Goal: Information Seeking & Learning: Learn about a topic

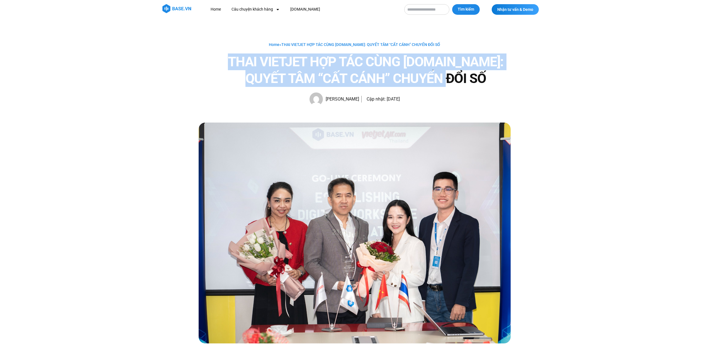
drag, startPoint x: 230, startPoint y: 58, endPoint x: 484, endPoint y: 87, distance: 255.8
click at [484, 87] on h1 "THAI VIETJET HỢP TÁC CÙNG [DOMAIN_NAME]: QUYẾT TÂM “CẤT CÁNH” CHUYỂN ĐỔI SỐ" at bounding box center [366, 69] width 290 height 33
click at [181, 10] on img at bounding box center [176, 8] width 29 height 9
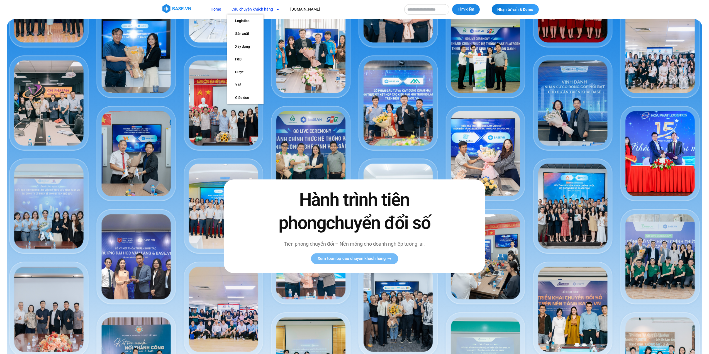
click at [248, 11] on link "Câu chuyện khách hàng" at bounding box center [255, 9] width 57 height 10
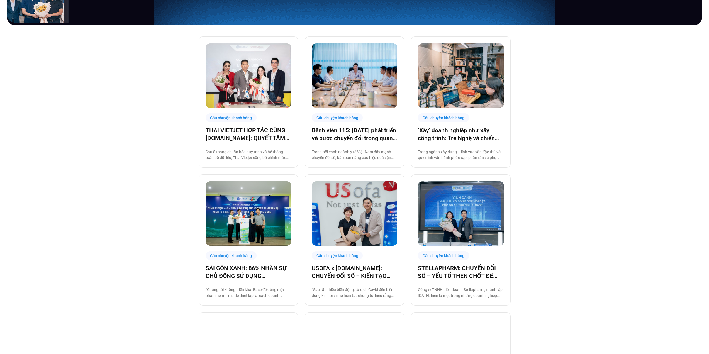
scroll to position [223, 0]
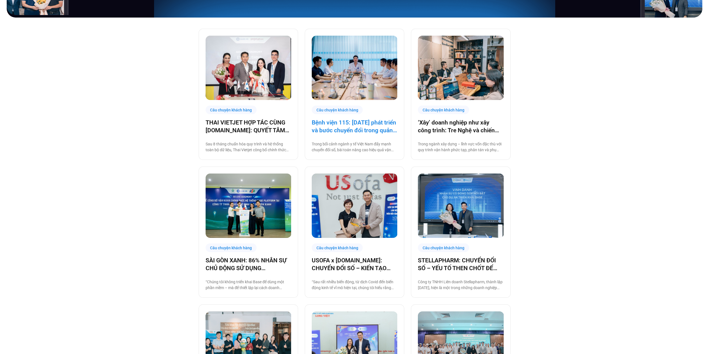
click at [344, 129] on link "Bệnh viện 115: [DATE] phát triển và bước chuyển đổi trong quản trị bệnh viện tư…" at bounding box center [355, 127] width 86 height 16
